Goal: Transaction & Acquisition: Purchase product/service

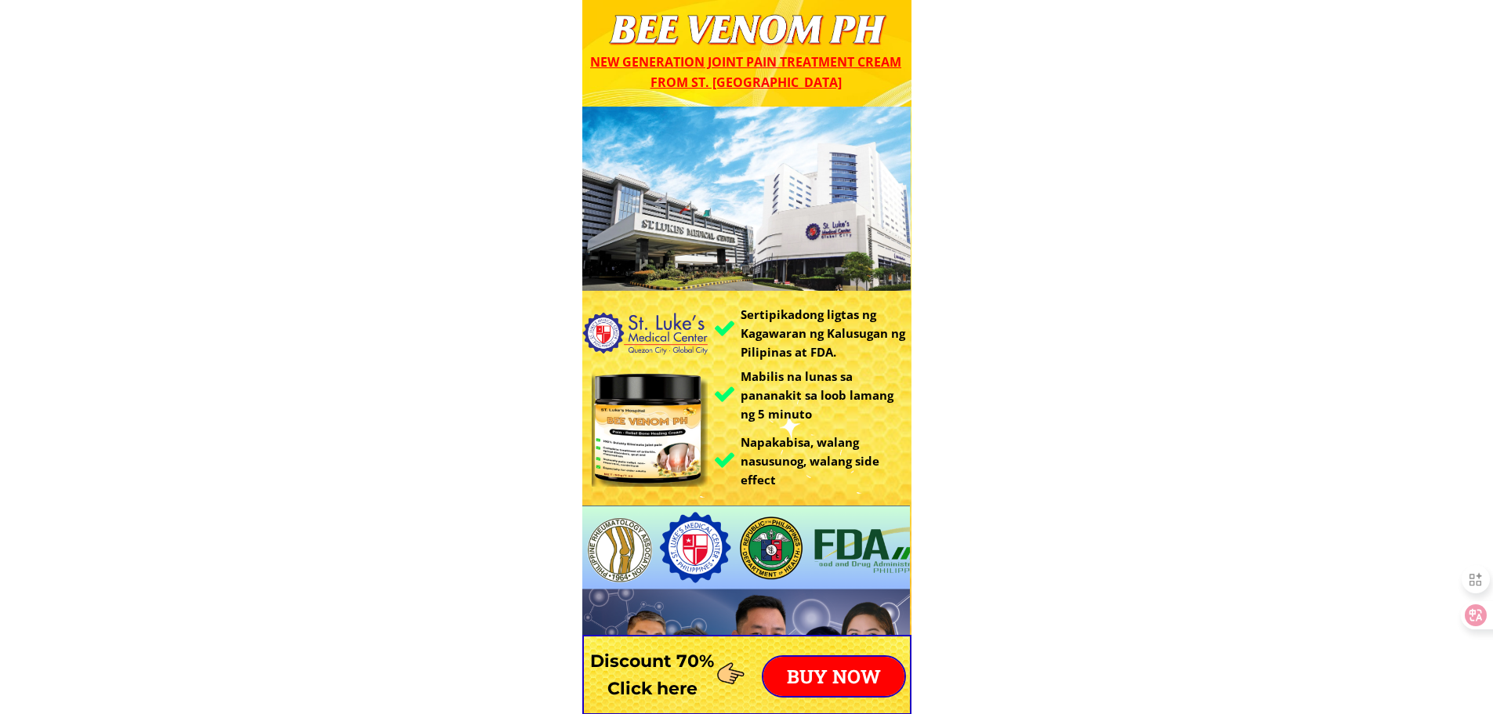
click at [831, 671] on p "BUY NOW" at bounding box center [833, 676] width 141 height 39
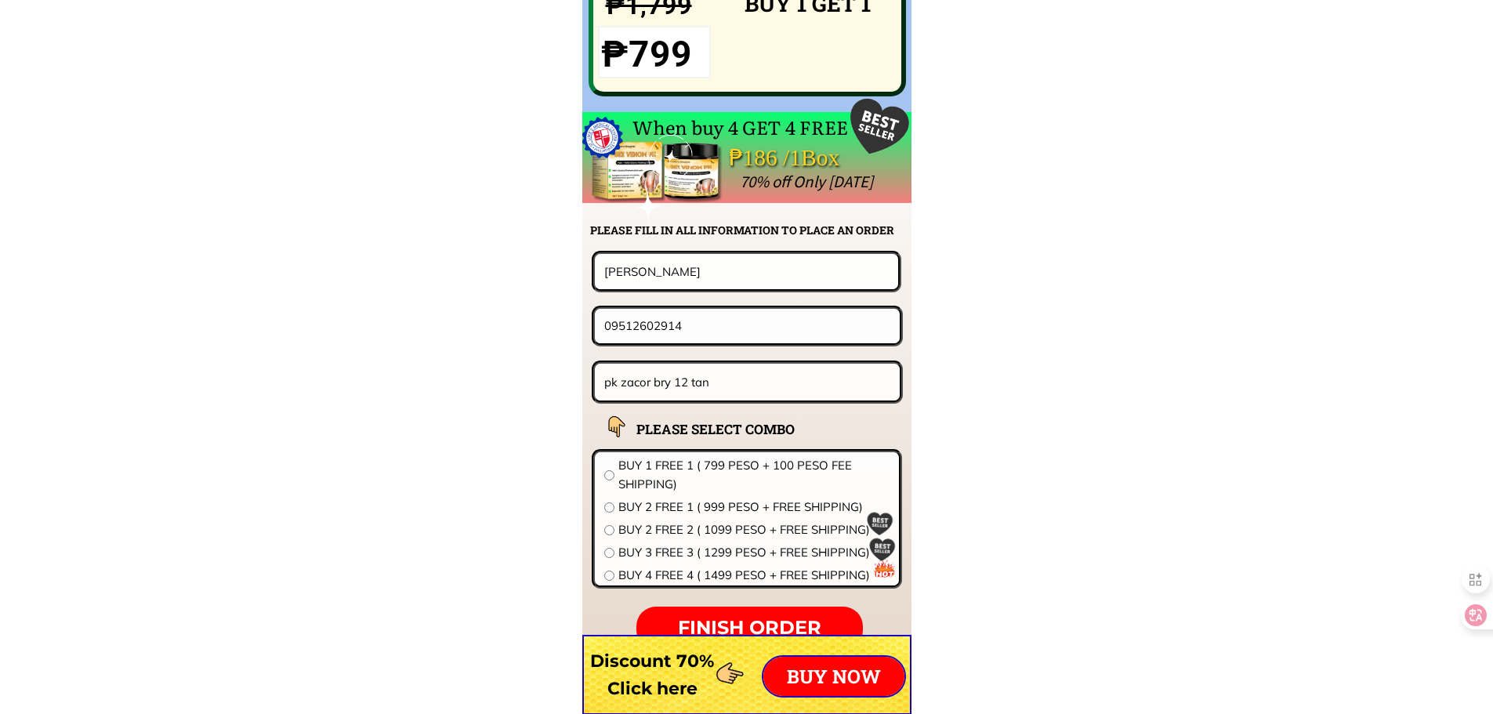
scroll to position [12295, 0]
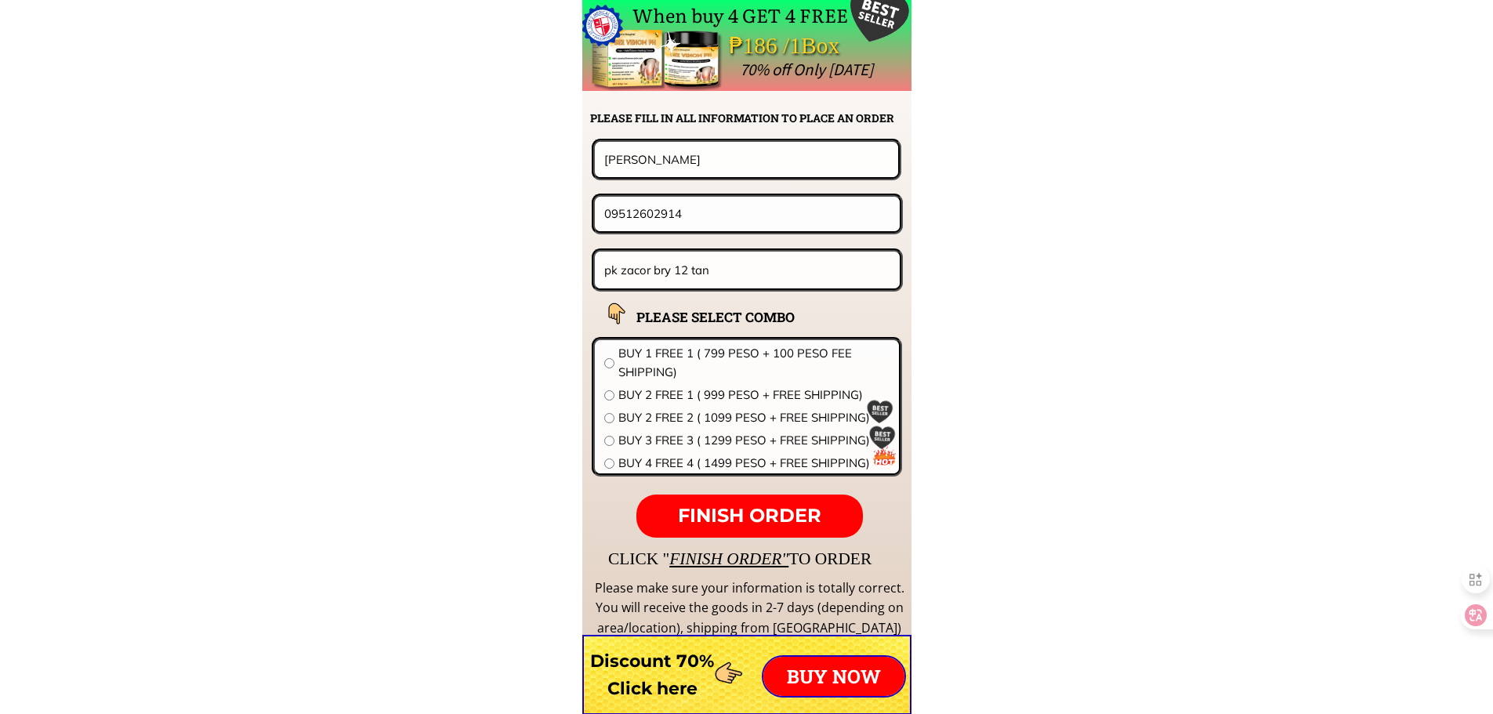
drag, startPoint x: 702, startPoint y: 233, endPoint x: 494, endPoint y: 228, distance: 207.7
drag, startPoint x: 711, startPoint y: 215, endPoint x: 404, endPoint y: 215, distance: 307.2
paste input "914472542"
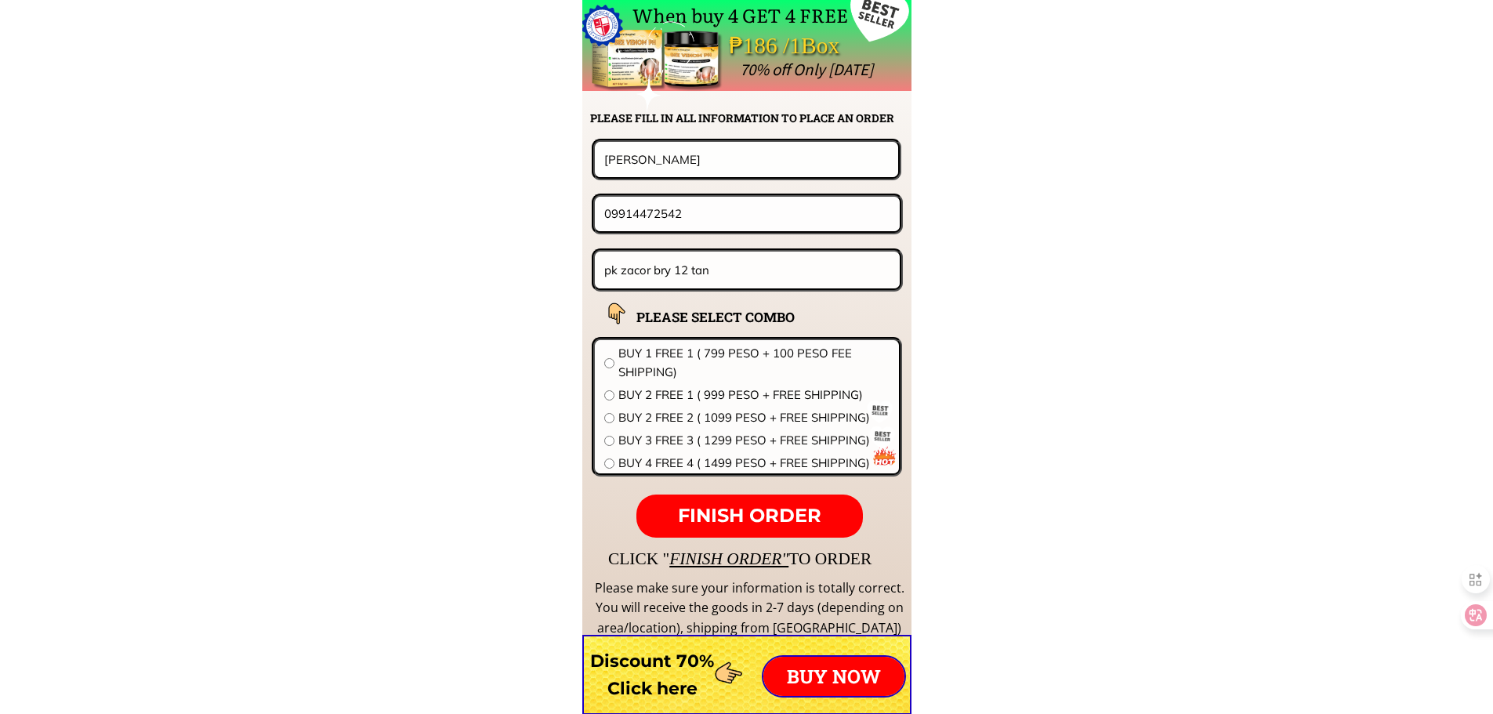
type input "09914472542"
drag, startPoint x: 662, startPoint y: 153, endPoint x: 467, endPoint y: 172, distance: 196.0
paste input "[PERSON_NAME]"
type input "[PERSON_NAME]"
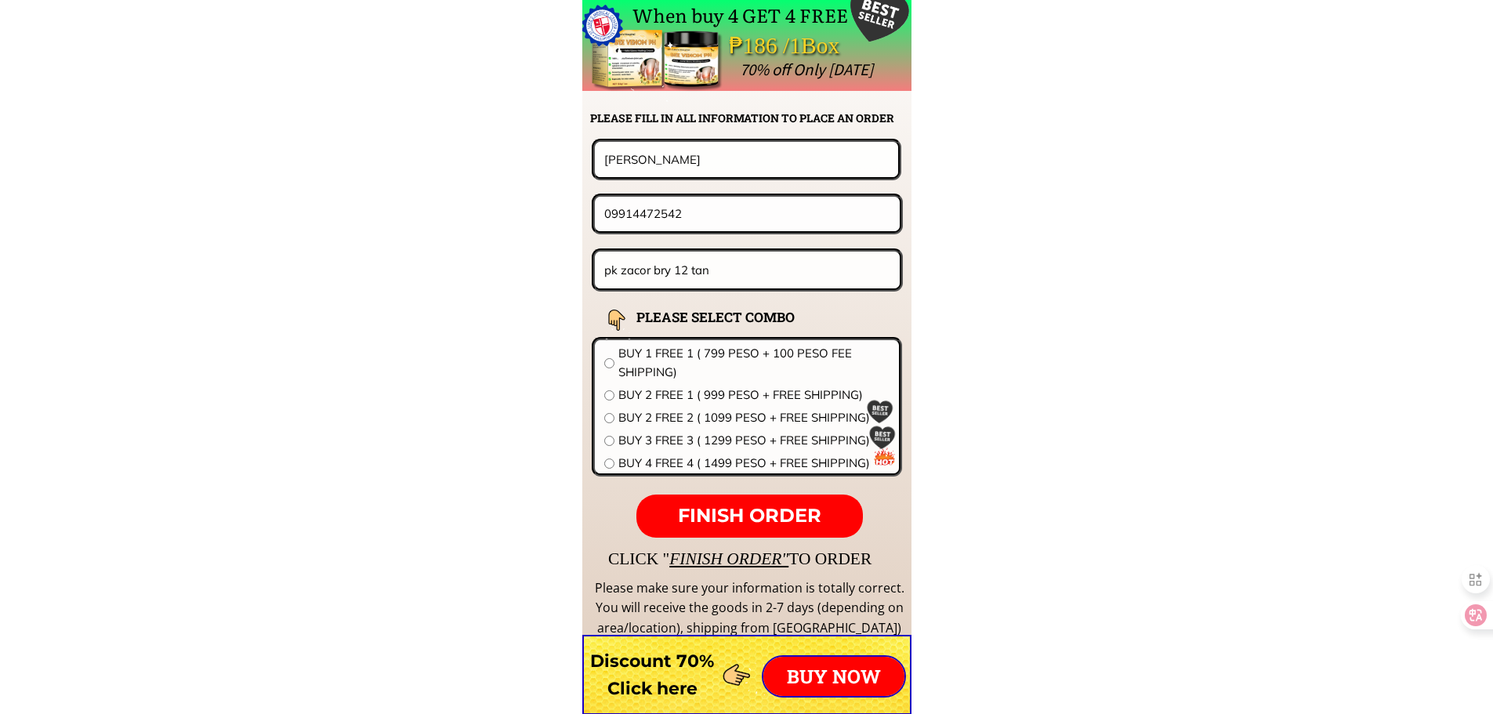
drag, startPoint x: 732, startPoint y: 276, endPoint x: 593, endPoint y: 275, distance: 138.7
click at [611, 275] on input "pk zacor bry 12 tan" at bounding box center [747, 270] width 295 height 37
paste input "Tabi ng baranggy san nicolas health centers [GEOGRAPHIC_DATA] [GEOGRAPHIC_DATA]"
paste input "text"
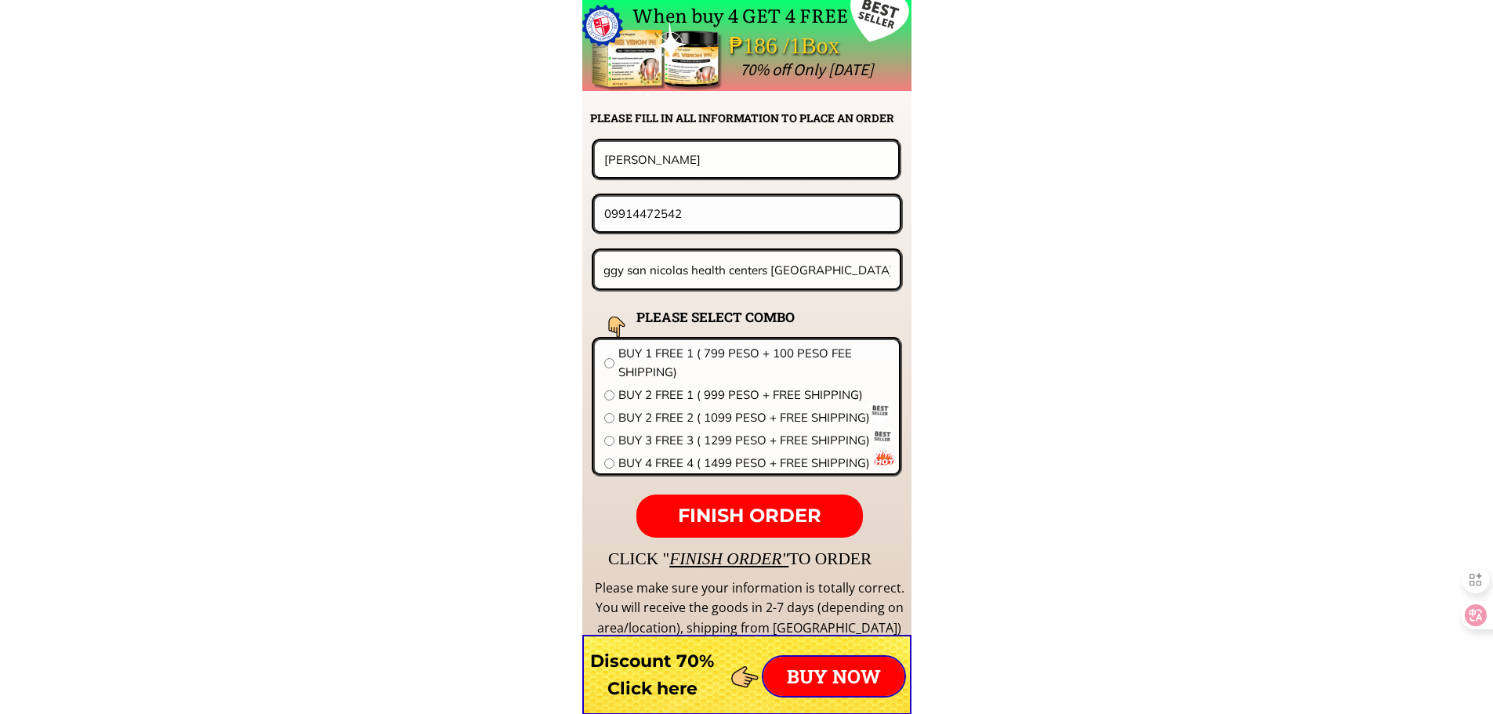
type input "Tabi ng baranggy san nicolas health centers [GEOGRAPHIC_DATA] [GEOGRAPHIC_DATA]"
click at [651, 416] on span "BUY 2 FREE 2 ( 1099 PESO + FREE SHIPPING)" at bounding box center [753, 417] width 271 height 19
radio input "true"
click at [720, 509] on span "FINISH ORDER" at bounding box center [749, 515] width 143 height 23
